Goal: Task Accomplishment & Management: Use online tool/utility

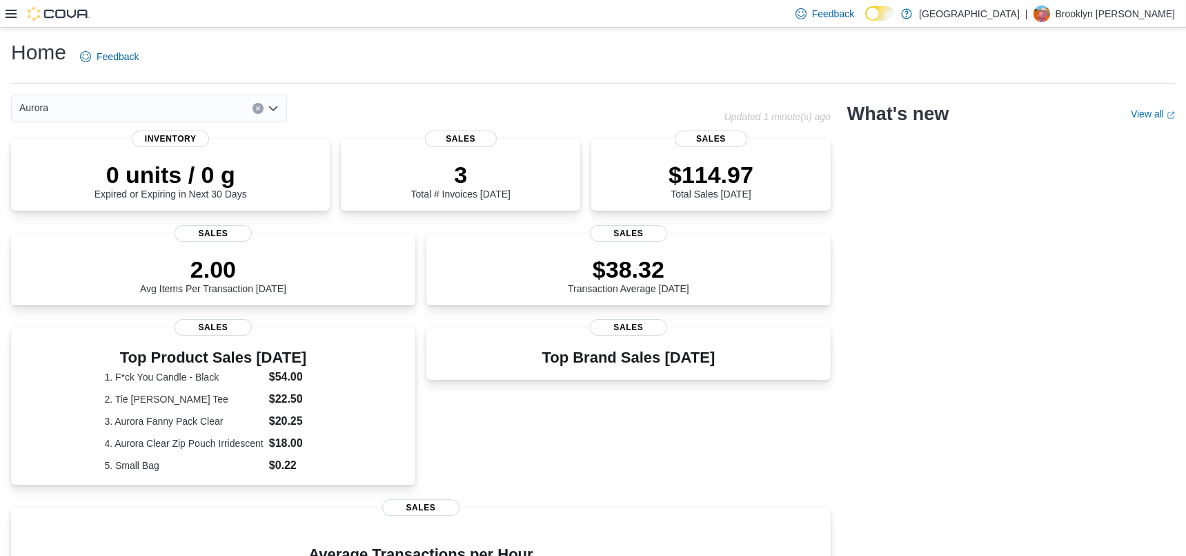
click at [10, 17] on icon at bounding box center [11, 14] width 11 height 8
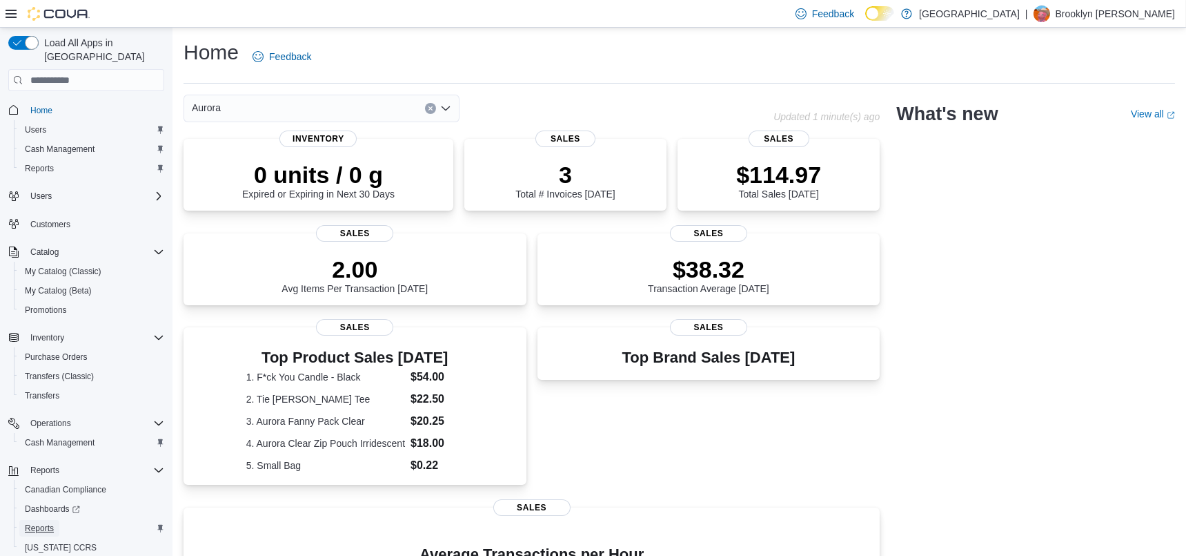
click at [48, 522] on span "Reports" at bounding box center [39, 527] width 29 height 11
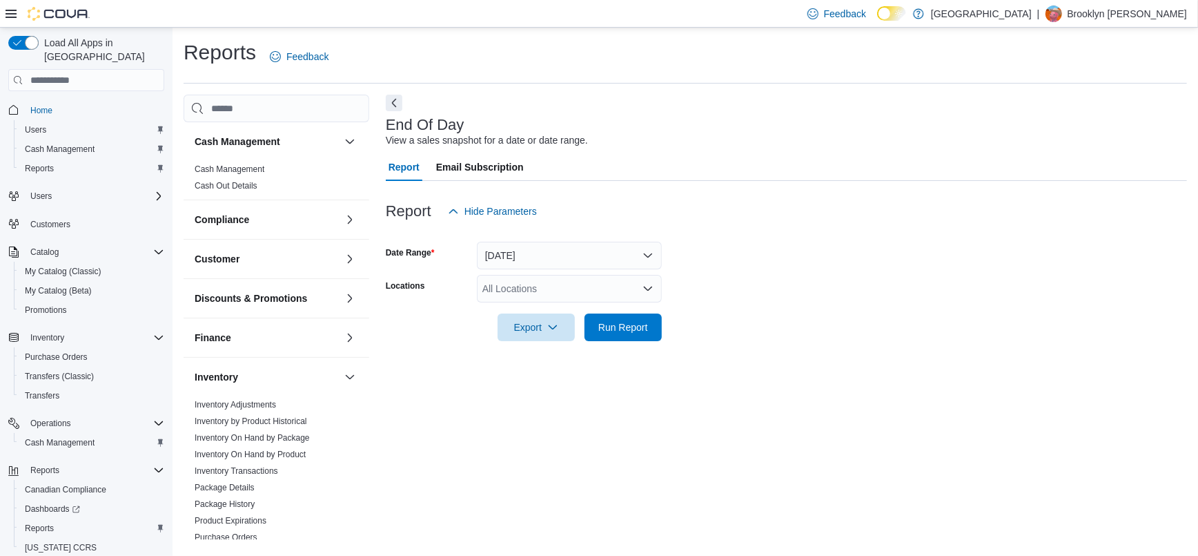
click at [539, 284] on div "All Locations" at bounding box center [569, 289] width 185 height 28
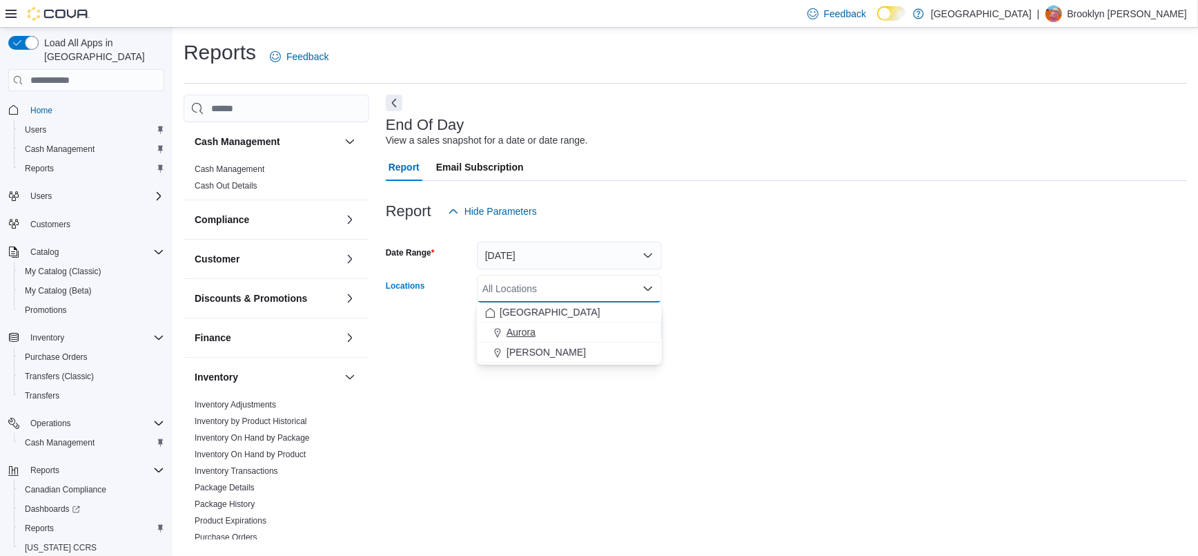
click at [538, 328] on div "Aurora" at bounding box center [569, 332] width 168 height 14
click at [805, 277] on form "Date Range [DATE] Locations [GEOGRAPHIC_DATA] Combo box. Selected. [GEOGRAPHIC_…" at bounding box center [786, 283] width 801 height 116
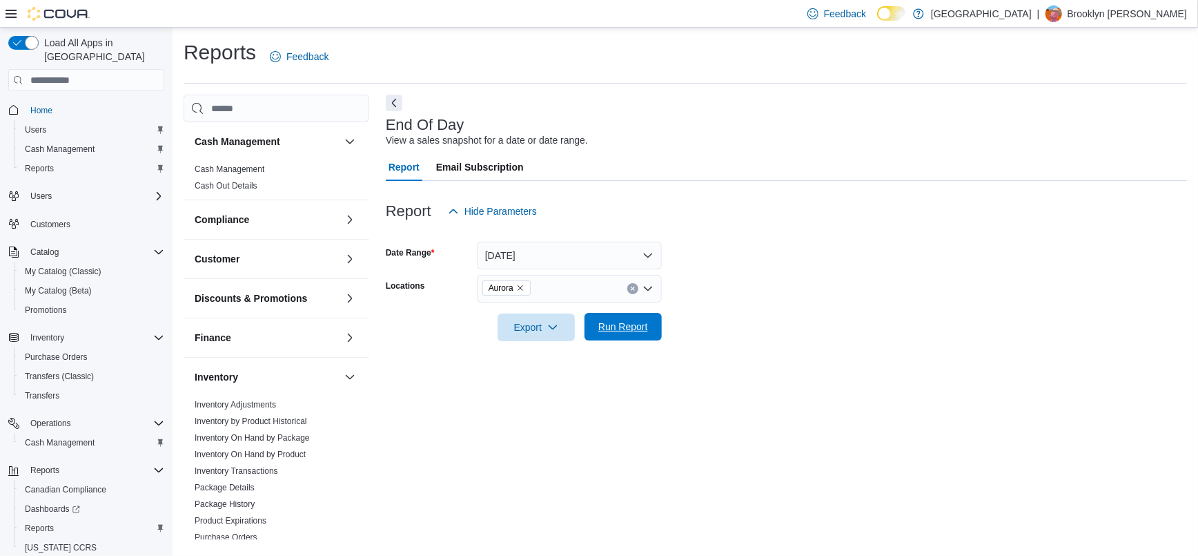
click at [614, 328] on span "Run Report" at bounding box center [623, 327] width 50 height 14
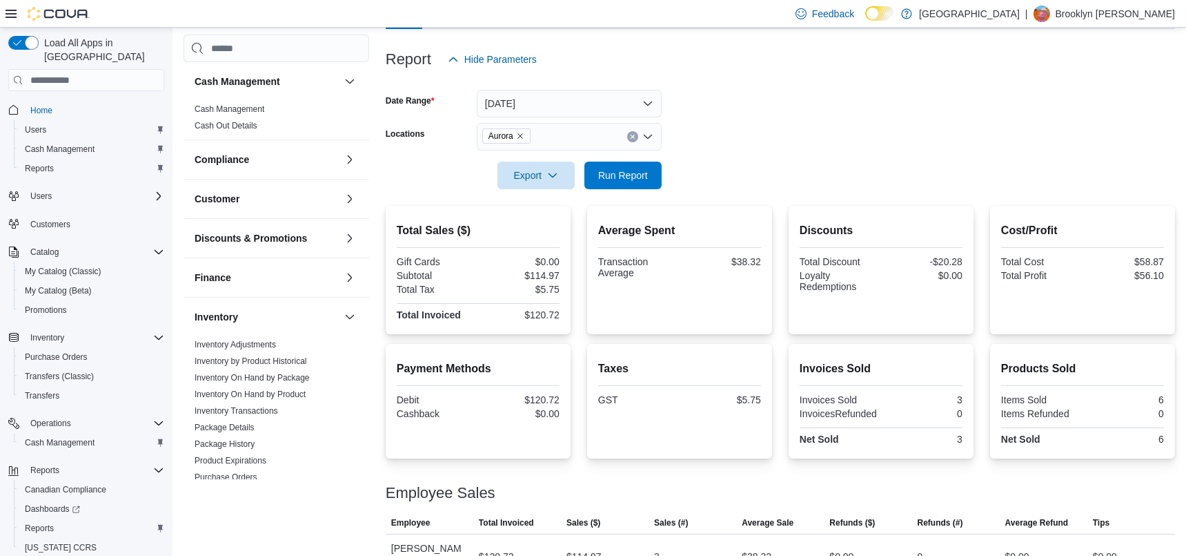
scroll to position [170, 0]
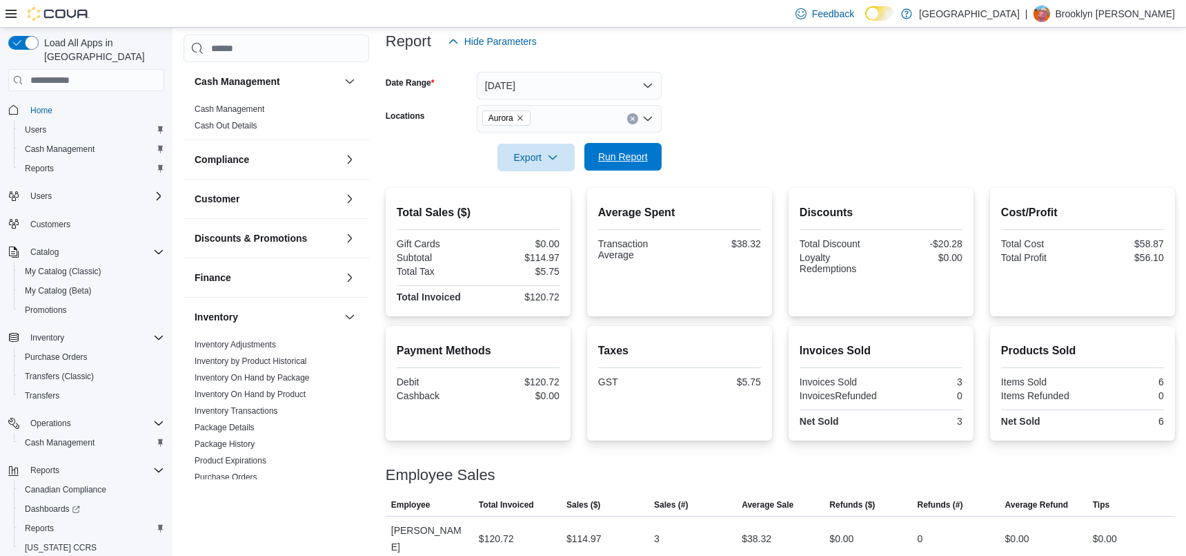
click at [656, 165] on button "Run Report" at bounding box center [623, 157] width 77 height 28
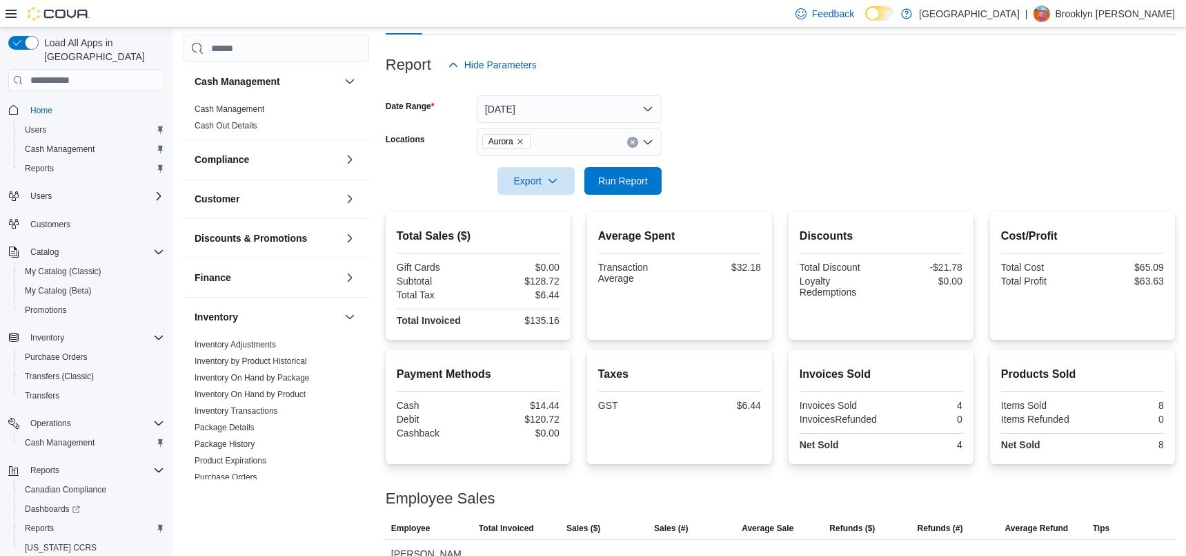
scroll to position [119, 0]
